Goal: Task Accomplishment & Management: Complete application form

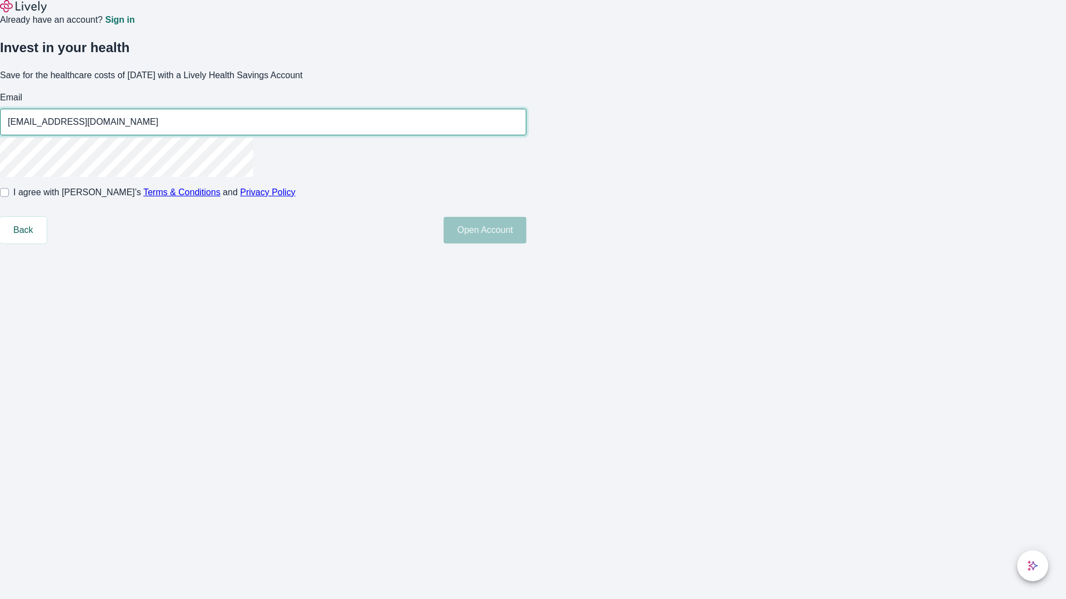
type input "[EMAIL_ADDRESS][DOMAIN_NAME]"
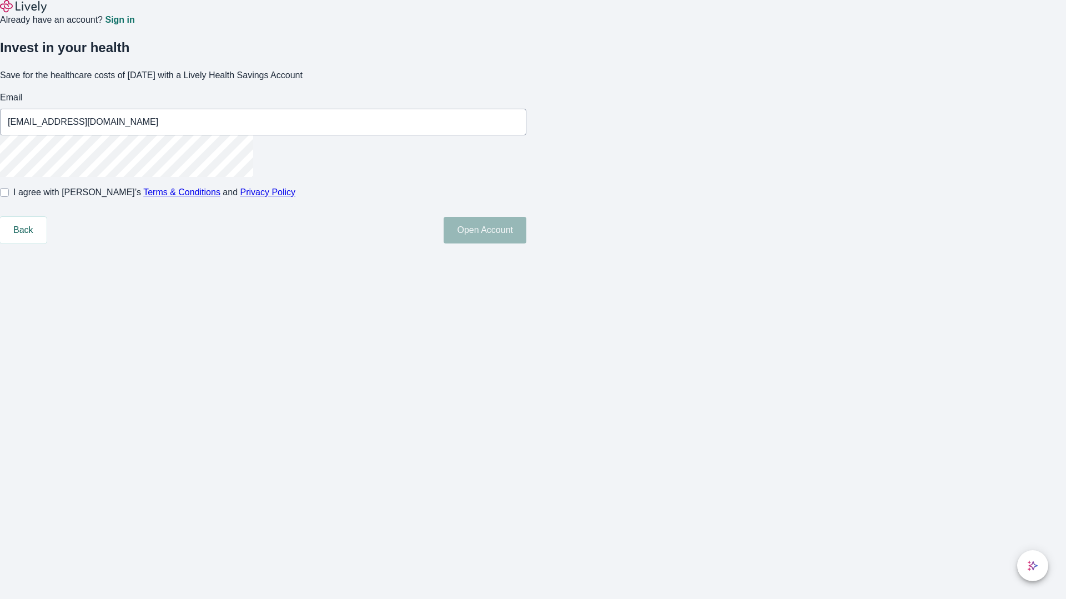
click at [9, 197] on input "I agree with Lively’s Terms & Conditions and Privacy Policy" at bounding box center [4, 192] width 9 height 9
checkbox input "true"
click at [526, 244] on button "Open Account" at bounding box center [484, 230] width 83 height 27
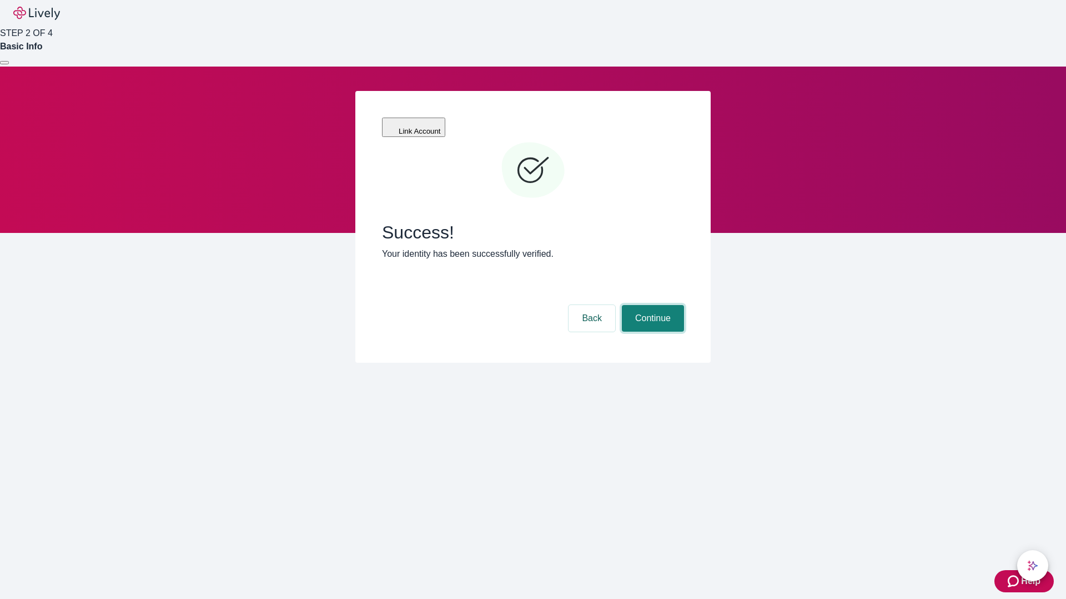
click at [651, 305] on button "Continue" at bounding box center [653, 318] width 62 height 27
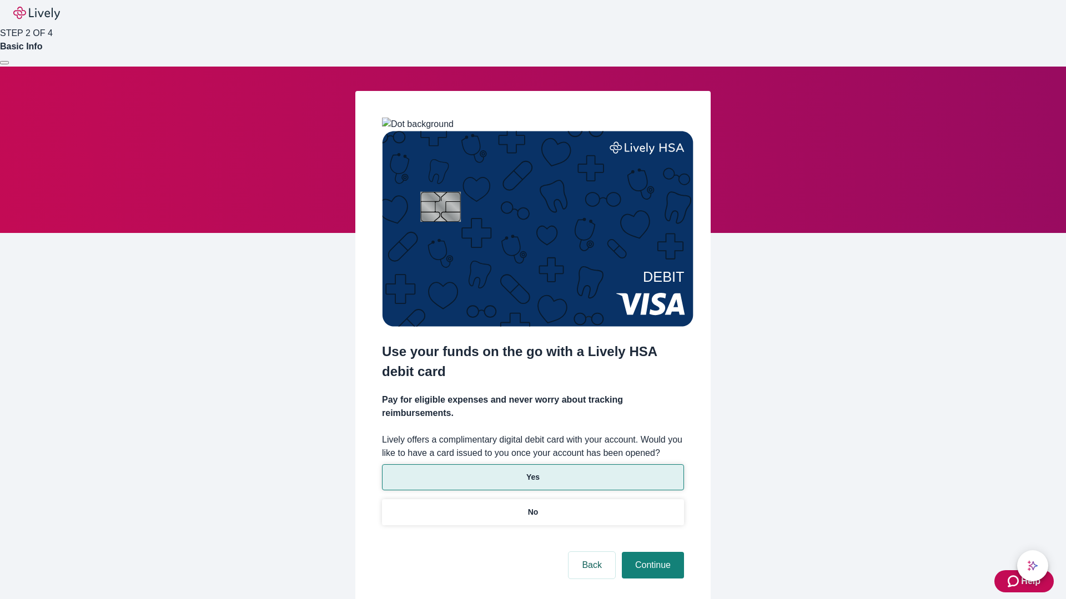
click at [532, 472] on p "Yes" at bounding box center [532, 478] width 13 height 12
click at [651, 552] on button "Continue" at bounding box center [653, 565] width 62 height 27
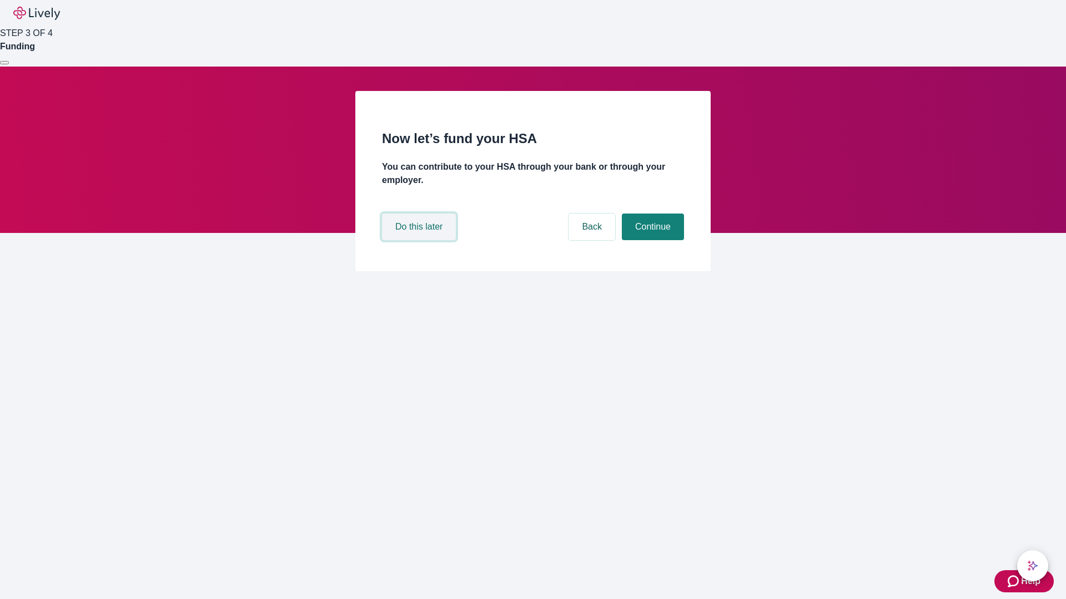
click at [420, 240] on button "Do this later" at bounding box center [419, 227] width 74 height 27
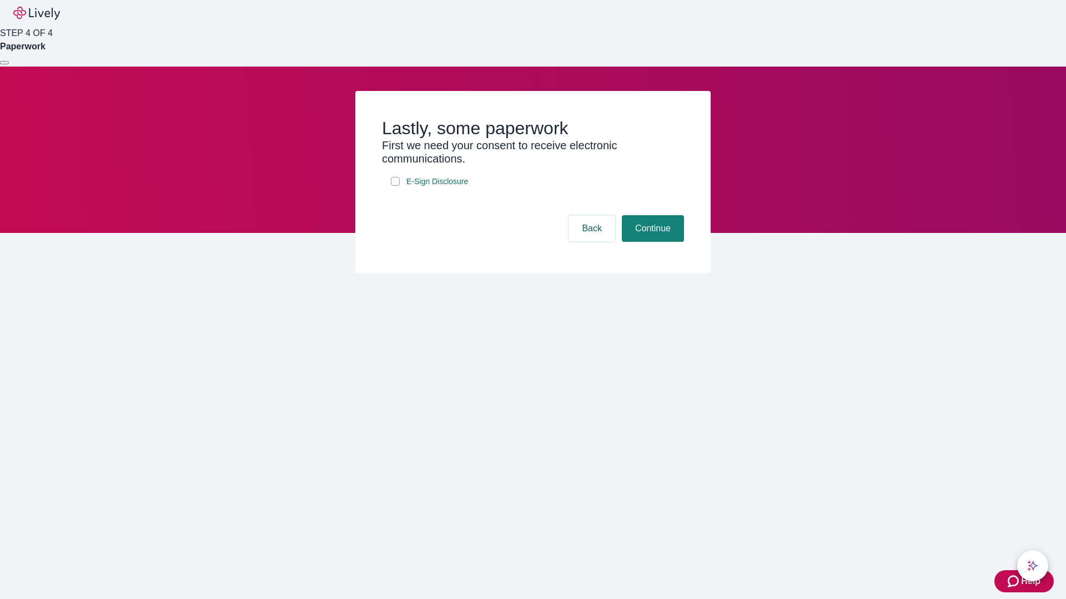
click at [395, 186] on input "E-Sign Disclosure" at bounding box center [395, 181] width 9 height 9
checkbox input "true"
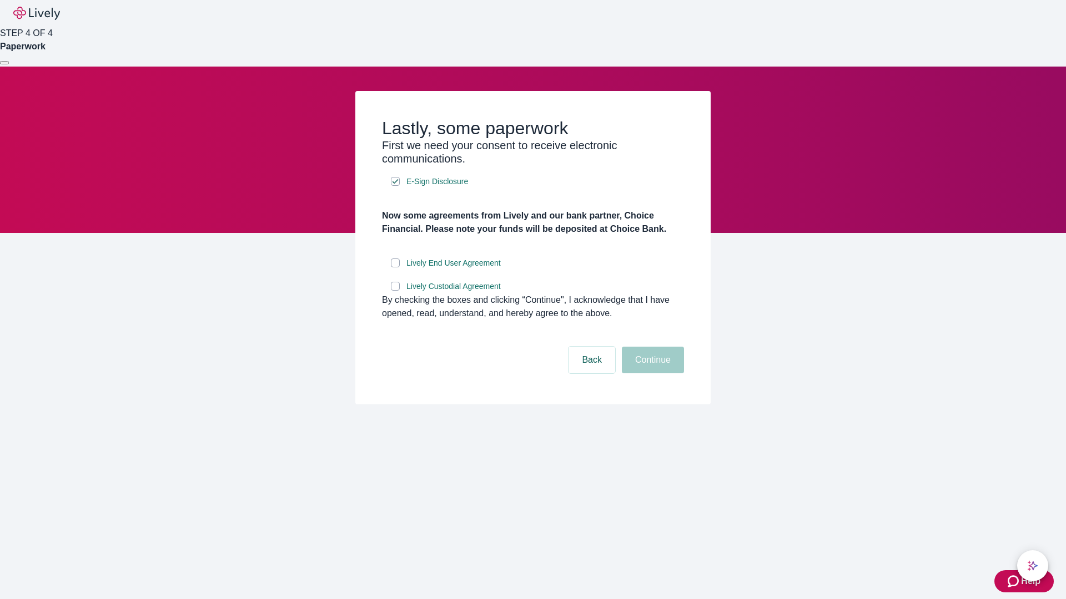
click at [395, 268] on input "Lively End User Agreement" at bounding box center [395, 263] width 9 height 9
checkbox input "true"
click at [395, 291] on input "Lively Custodial Agreement" at bounding box center [395, 286] width 9 height 9
checkbox input "true"
click at [651, 374] on button "Continue" at bounding box center [653, 360] width 62 height 27
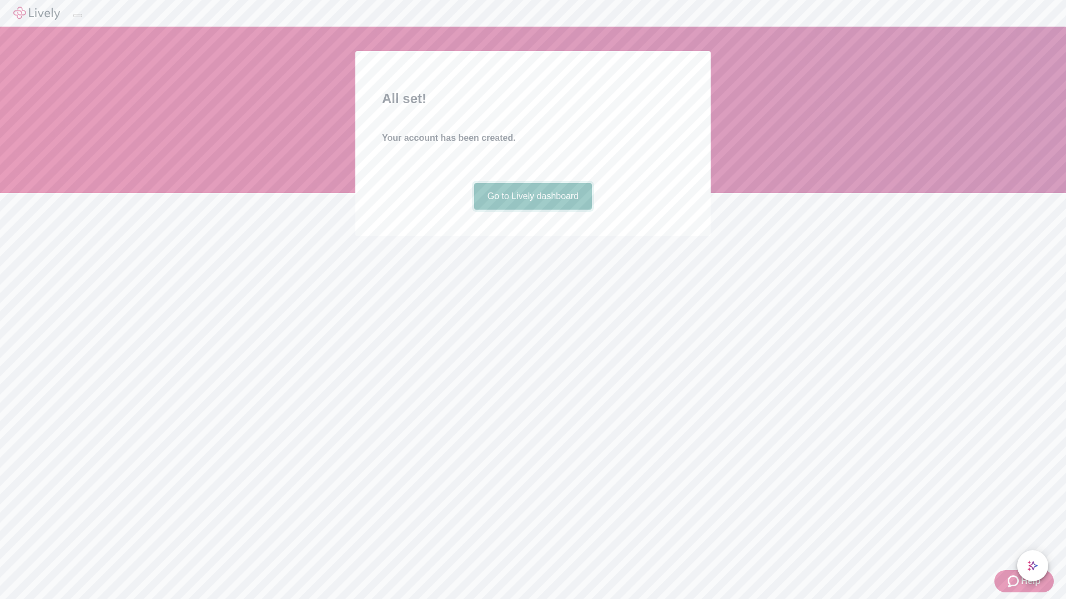
click at [532, 210] on link "Go to Lively dashboard" at bounding box center [533, 196] width 118 height 27
